Goal: Register for event/course

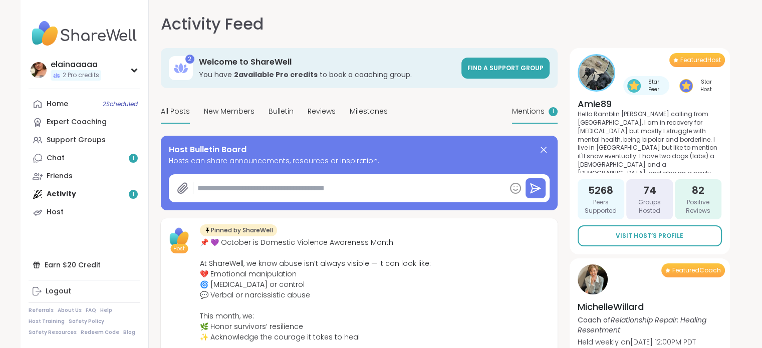
click at [534, 112] on span "Mentions" at bounding box center [528, 111] width 33 height 11
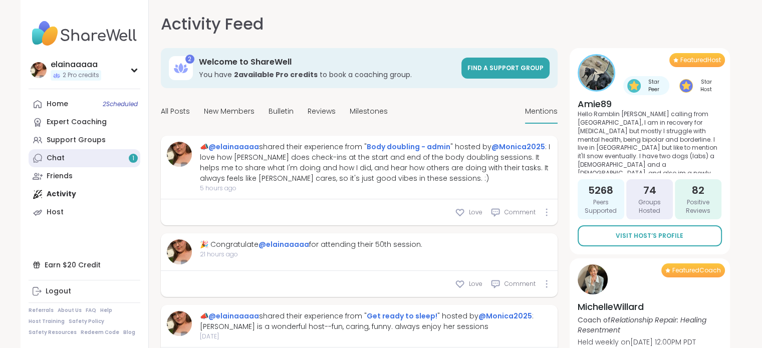
click at [104, 158] on link "Chat 1" at bounding box center [85, 158] width 112 height 18
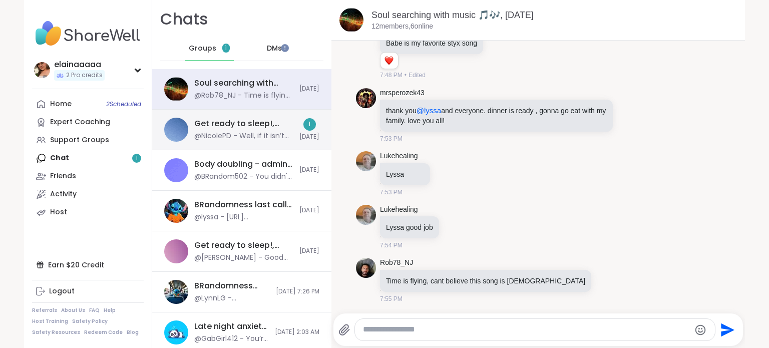
click at [256, 124] on div "Get ready to sleep!, [DATE]" at bounding box center [243, 123] width 99 height 11
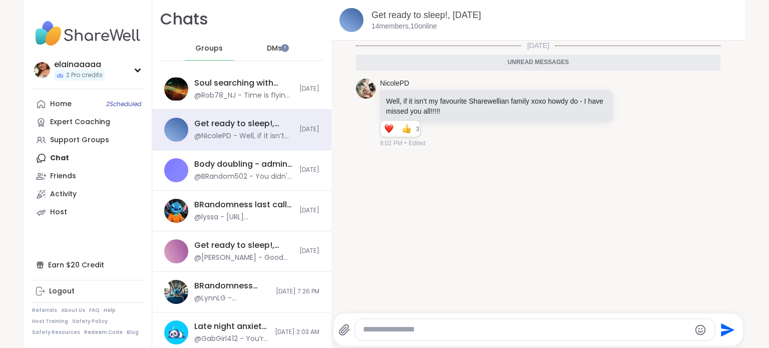
click at [274, 46] on div "DMs" at bounding box center [274, 49] width 49 height 24
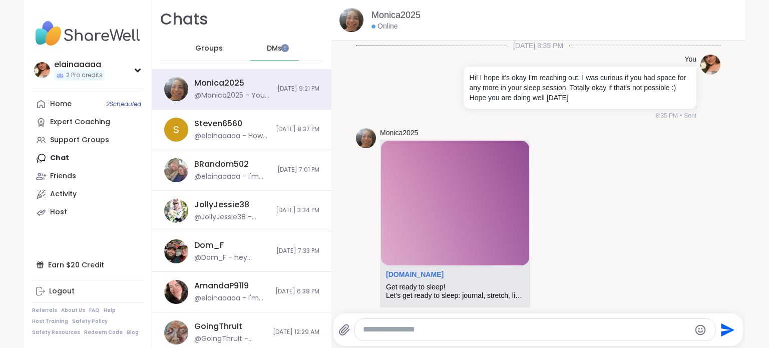
scroll to position [188, 0]
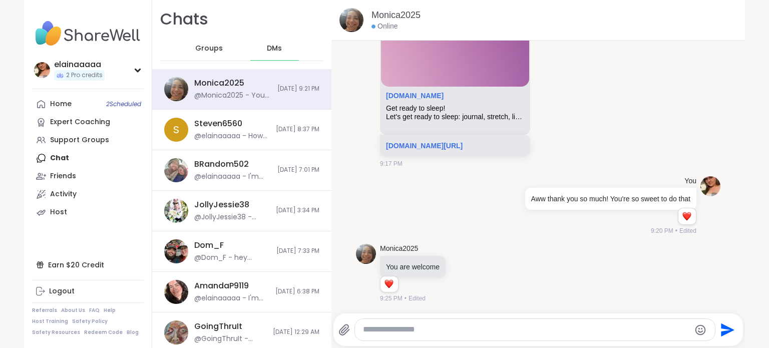
click at [200, 55] on div "Groups" at bounding box center [209, 49] width 49 height 24
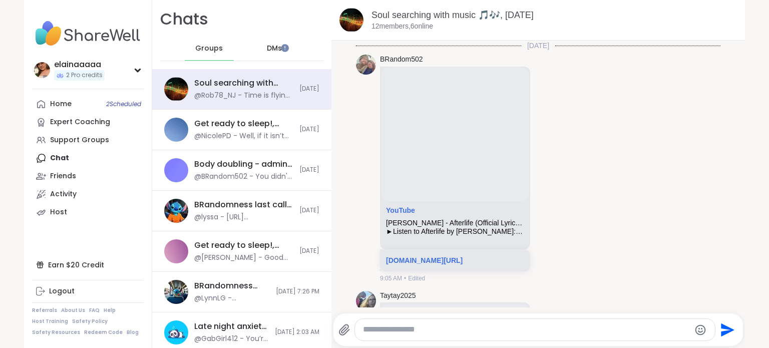
scroll to position [5941, 0]
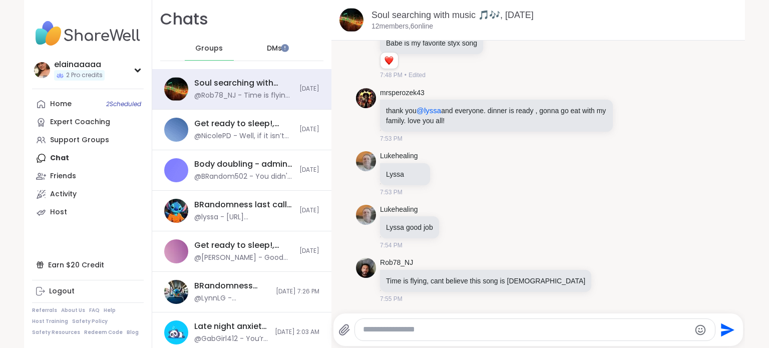
click at [52, 35] on img at bounding box center [88, 33] width 112 height 35
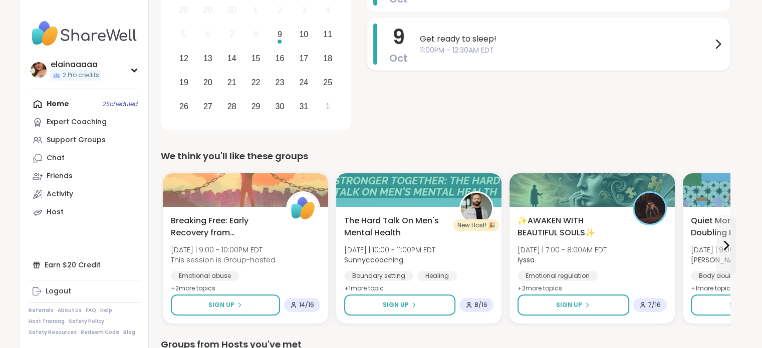
scroll to position [114, 0]
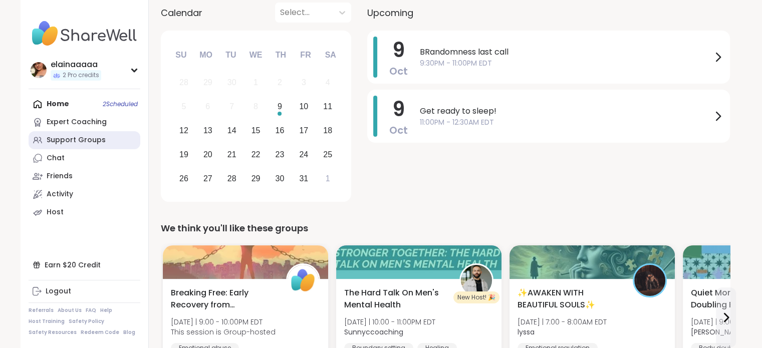
click at [76, 147] on link "Support Groups" at bounding box center [85, 140] width 112 height 18
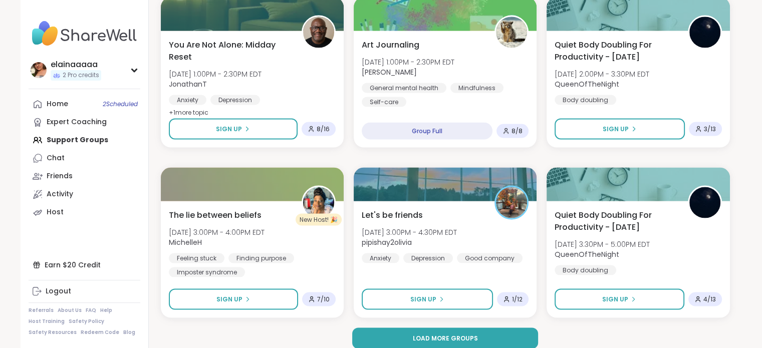
scroll to position [1896, 0]
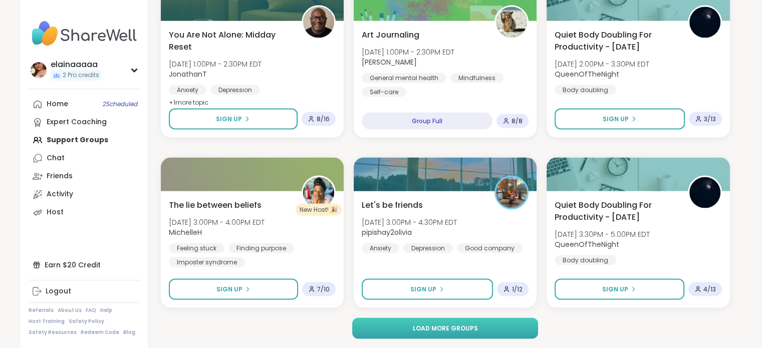
click at [436, 334] on button "Load more groups" at bounding box center [445, 327] width 186 height 21
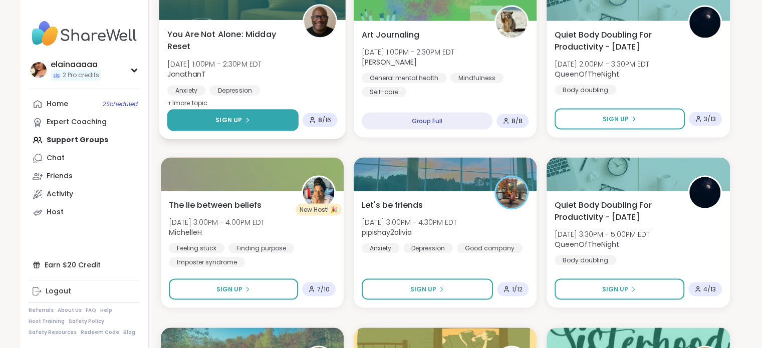
click at [240, 116] on span "Sign Up" at bounding box center [228, 119] width 27 height 9
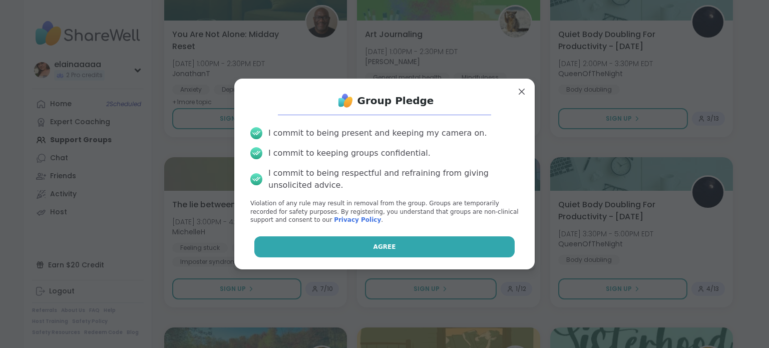
click at [403, 242] on button "Agree" at bounding box center [384, 246] width 261 height 21
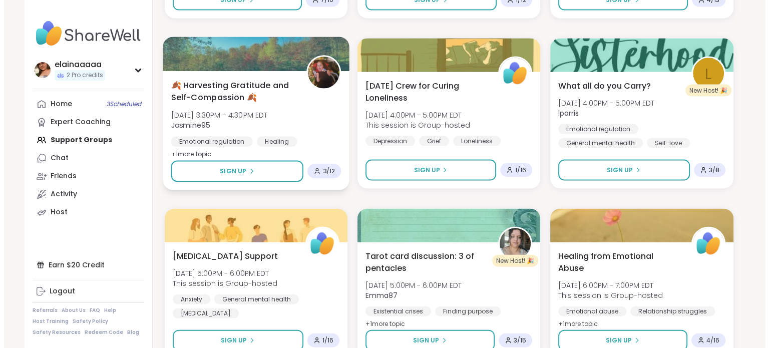
scroll to position [2185, 0]
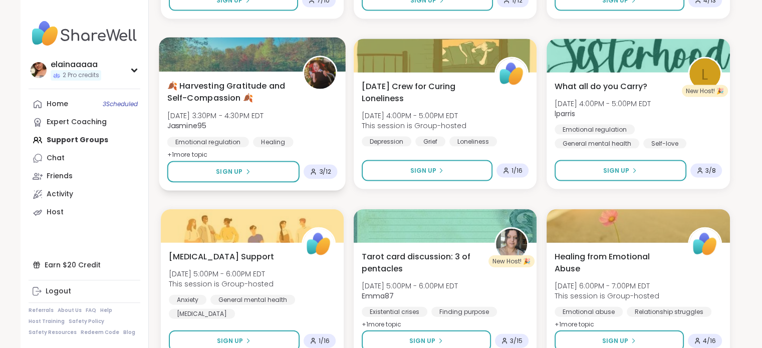
click at [277, 114] on div "🍂 Harvesting Gratitude and Self-Compassion 🍂 [DATE] 3:30PM - 4:30PM EDT Jasmine…" at bounding box center [252, 121] width 170 height 82
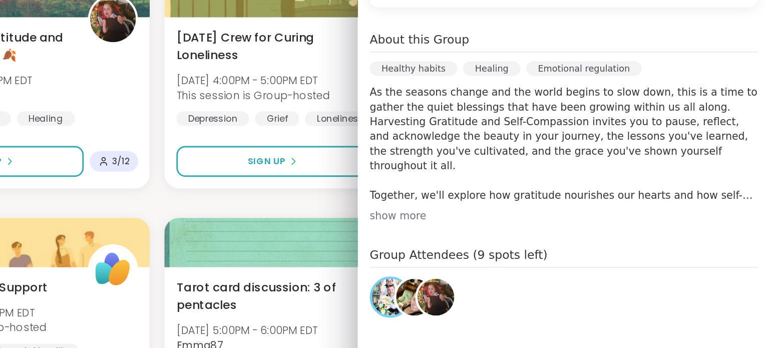
scroll to position [225, 0]
click at [513, 217] on div "[DATE] [DATE] 3:30PM - 4:30PM EDT Add to Calendar To join this group, please re…" at bounding box center [629, 167] width 280 height 473
click at [513, 209] on div "show more" at bounding box center [629, 207] width 264 height 10
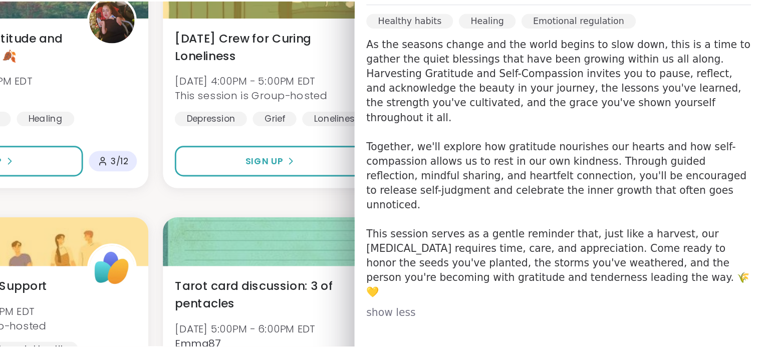
scroll to position [258, 0]
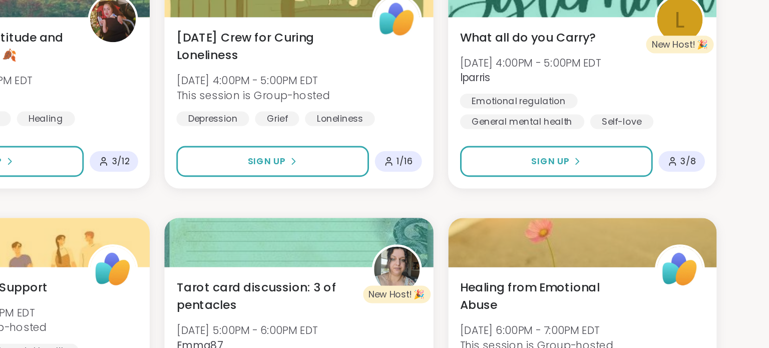
click at [447, 195] on div "Grief and Grievers [DATE] 8:00PM - 9:00PM EDT This session is Group-hosted Grie…" at bounding box center [448, 29] width 569 height 4066
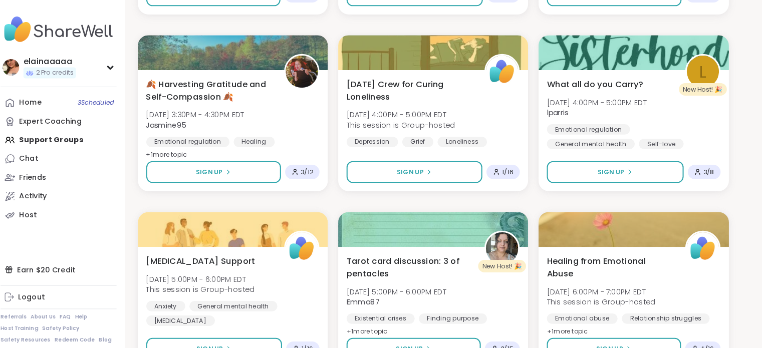
scroll to position [2185, 0]
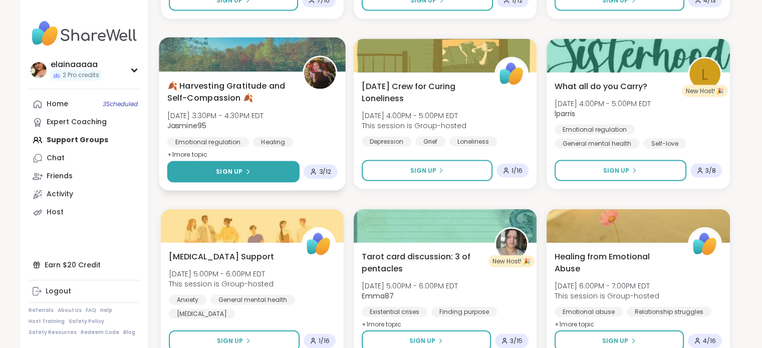
click at [271, 178] on button "Sign Up" at bounding box center [233, 172] width 133 height 22
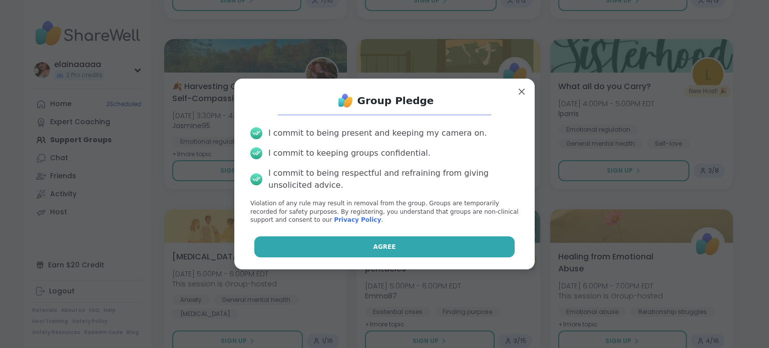
click at [361, 251] on button "Agree" at bounding box center [384, 246] width 261 height 21
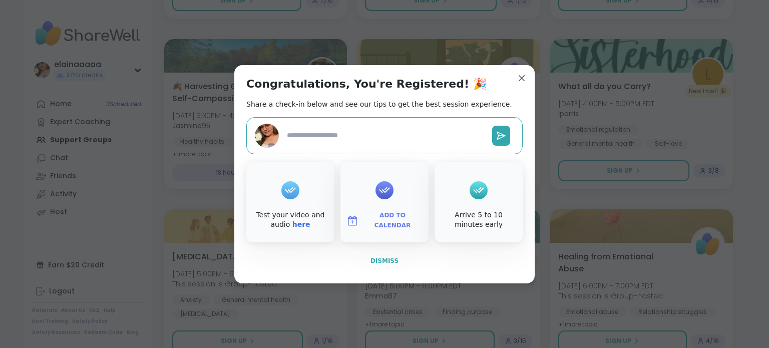
click at [380, 266] on button "Dismiss" at bounding box center [384, 260] width 276 height 21
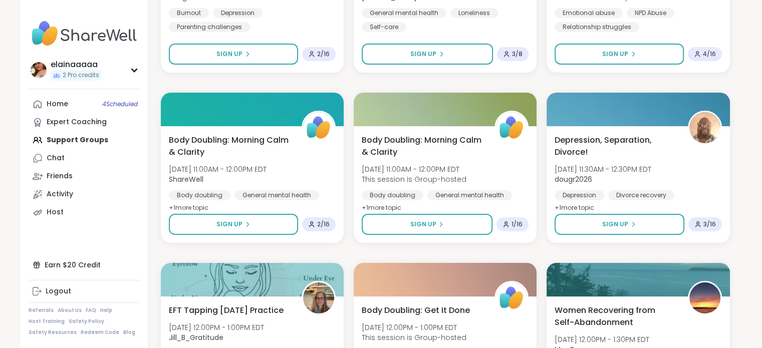
scroll to position [3939, 0]
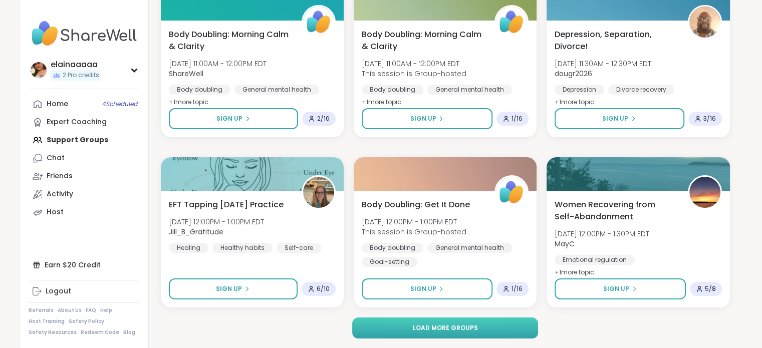
click at [459, 320] on button "Load more groups" at bounding box center [445, 327] width 186 height 21
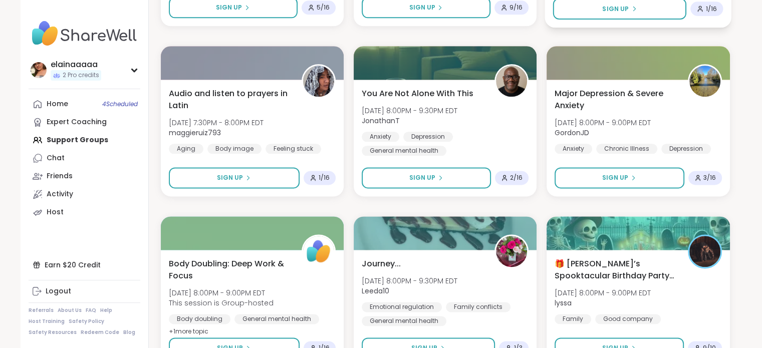
scroll to position [4970, 0]
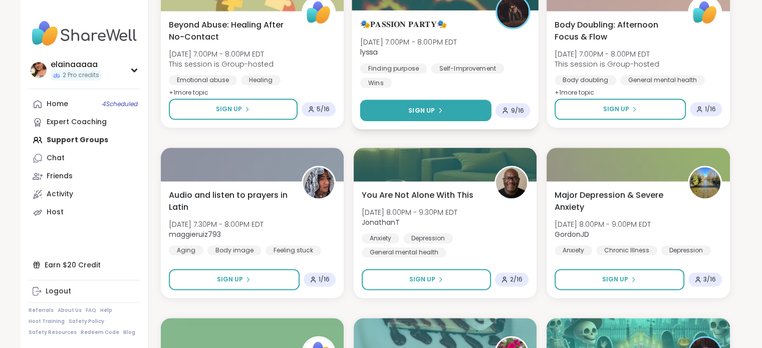
click at [455, 109] on button "Sign Up" at bounding box center [425, 111] width 131 height 22
click at [454, 107] on button "Sign Up" at bounding box center [425, 111] width 131 height 22
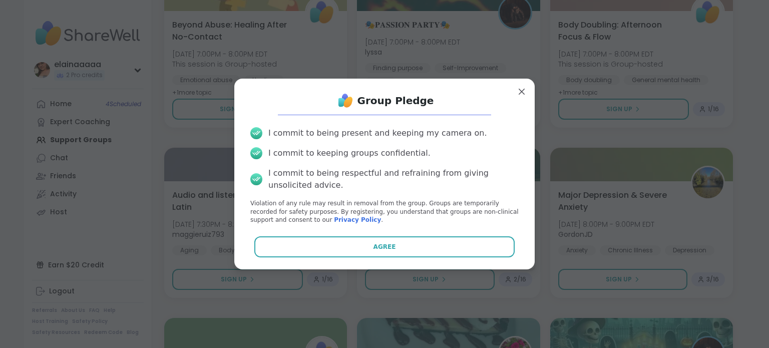
click at [369, 229] on div "I commit to being present and keeping my camera on. I commit to keeping groups …" at bounding box center [384, 175] width 284 height 113
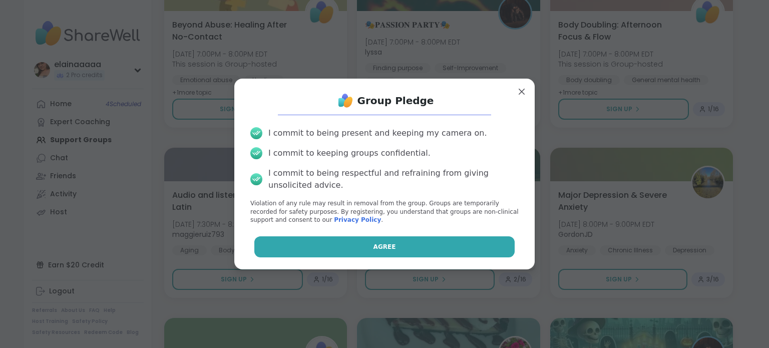
click at [353, 241] on button "Agree" at bounding box center [384, 246] width 261 height 21
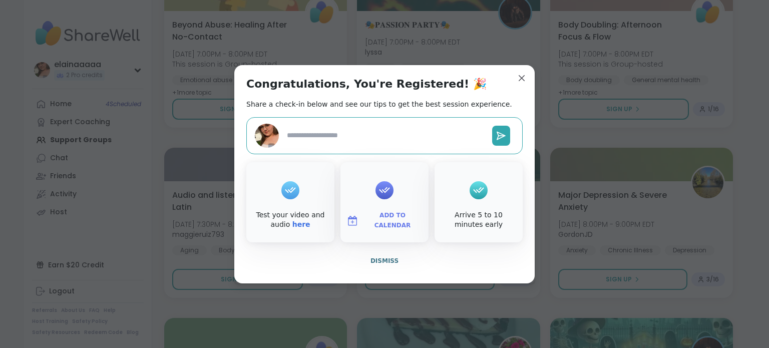
type textarea "*"
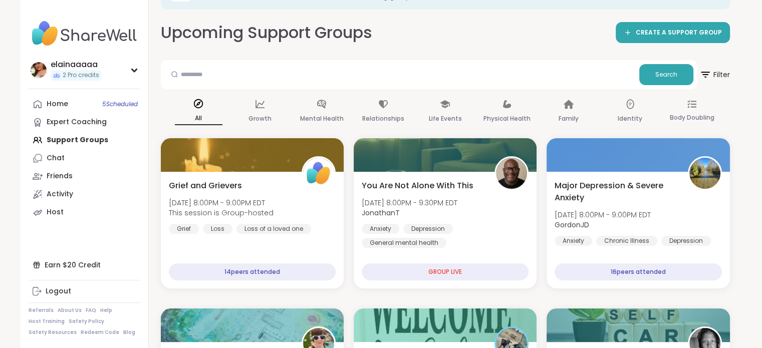
scroll to position [0, 0]
